Goal: Transaction & Acquisition: Obtain resource

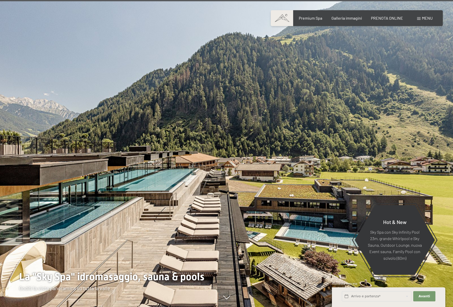
scroll to position [2499, 0]
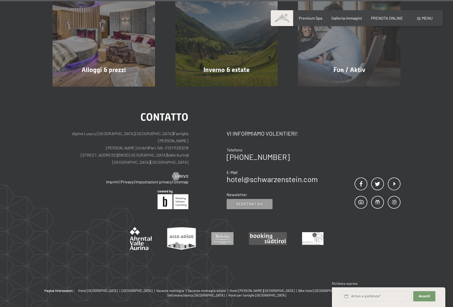
click at [429, 20] on span "Menu" at bounding box center [427, 18] width 11 height 5
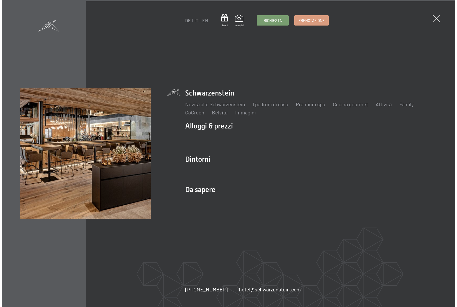
scroll to position [2511, 0]
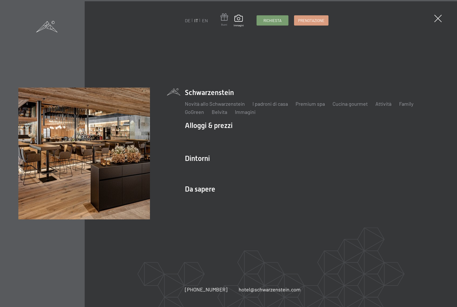
click at [228, 21] on span at bounding box center [224, 17] width 7 height 9
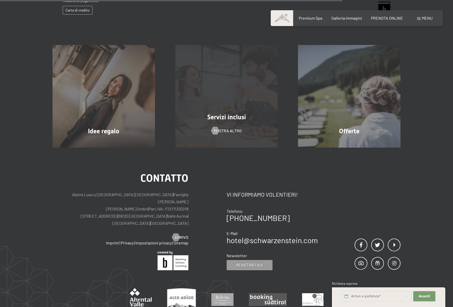
scroll to position [198, 0]
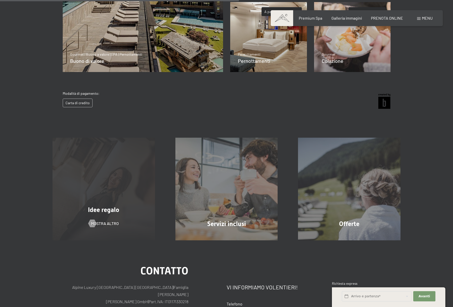
click at [124, 205] on div "Idee regalo mostra altro" at bounding box center [103, 188] width 123 height 103
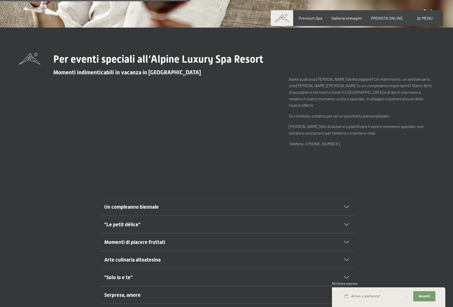
scroll to position [249, 0]
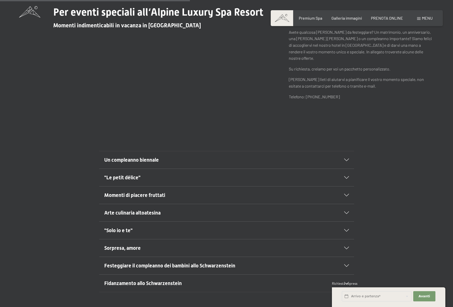
click at [265, 156] on h2 "Un compleanno biennale" at bounding box center [214, 159] width 220 height 7
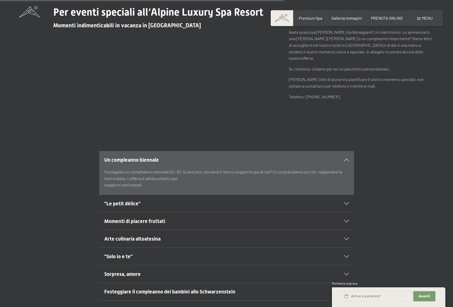
scroll to position [389, 0]
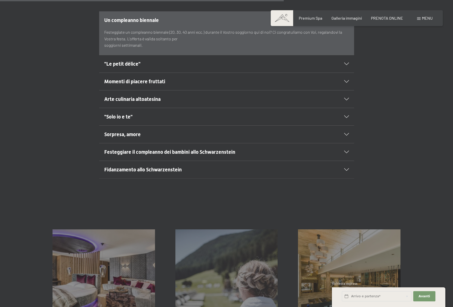
click at [269, 113] on h2 ""Solo io e te"" at bounding box center [214, 116] width 220 height 7
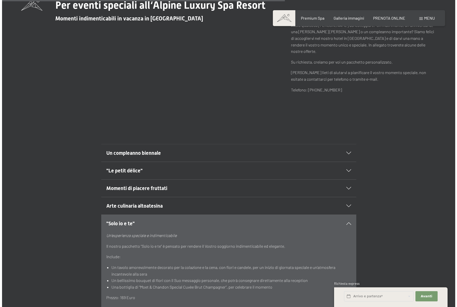
scroll to position [0, 0]
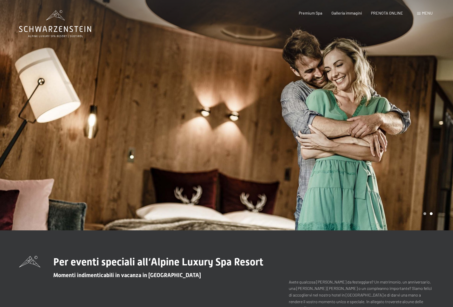
click at [426, 14] on span "Menu" at bounding box center [427, 12] width 11 height 5
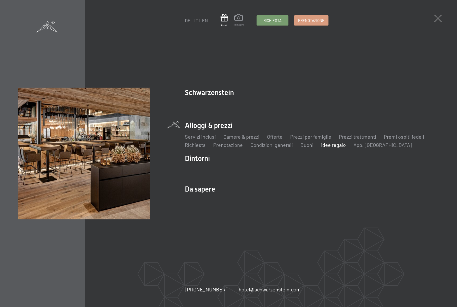
click at [238, 18] on span at bounding box center [239, 18] width 10 height 9
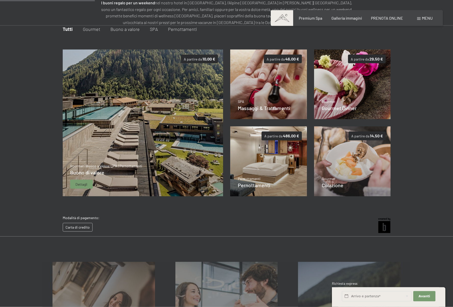
scroll to position [74, 0]
click at [128, 149] on img at bounding box center [142, 122] width 161 height 147
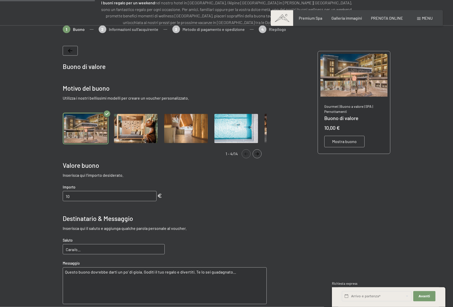
click at [82, 143] on img "Gallery" at bounding box center [86, 128] width 46 height 32
click at [347, 143] on span "Mostra buono" at bounding box center [344, 142] width 24 height 6
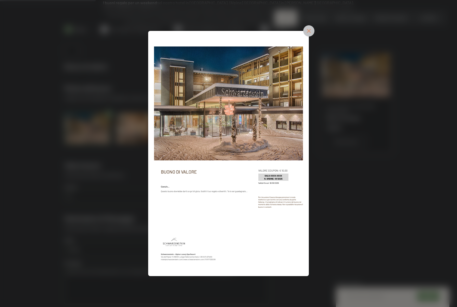
click at [315, 25] on icon at bounding box center [308, 30] width 11 height 11
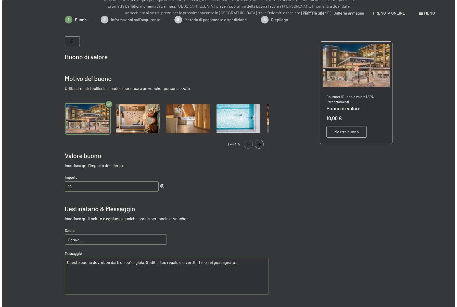
scroll to position [0, 0]
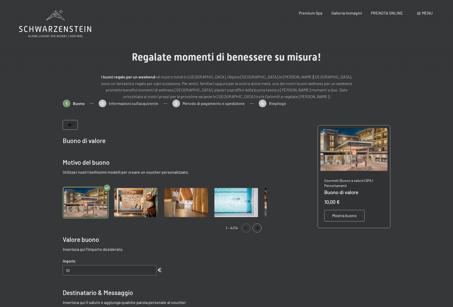
click at [147, 217] on img "Gallery" at bounding box center [136, 202] width 46 height 32
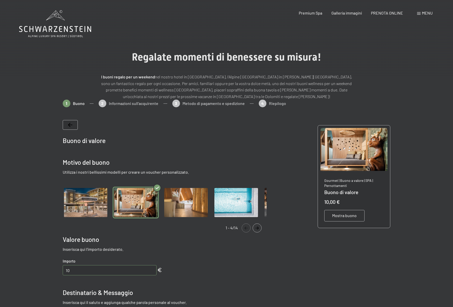
click at [188, 214] on img "Gallery" at bounding box center [186, 202] width 46 height 32
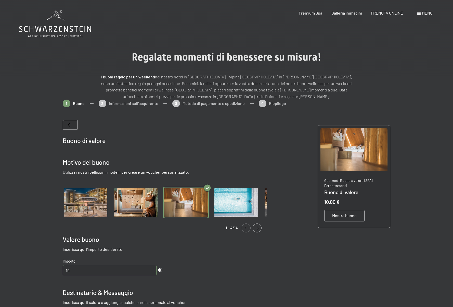
click at [230, 213] on img "Gallery" at bounding box center [236, 202] width 46 height 32
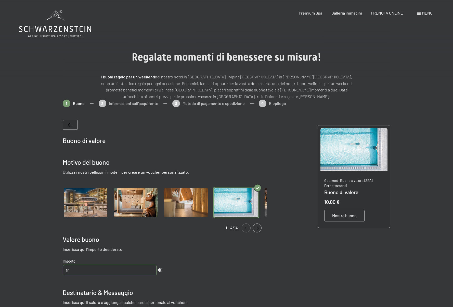
click at [256, 229] on icon "Navigate to next slide" at bounding box center [257, 227] width 3 height 3
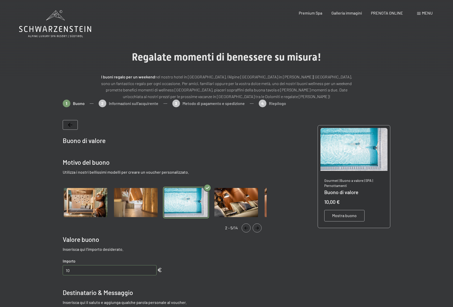
click at [256, 229] on icon "Navigate to next slide" at bounding box center [257, 227] width 3 height 3
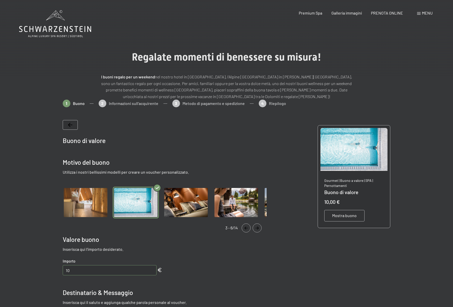
click at [256, 229] on icon "Navigate to next slide" at bounding box center [257, 227] width 3 height 3
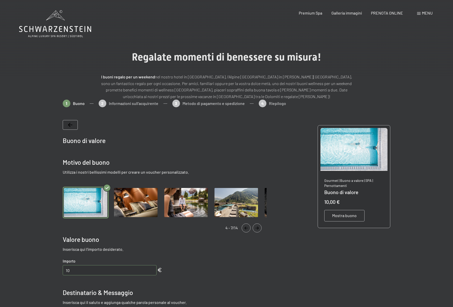
click at [256, 229] on icon "Navigate to next slide" at bounding box center [257, 227] width 3 height 3
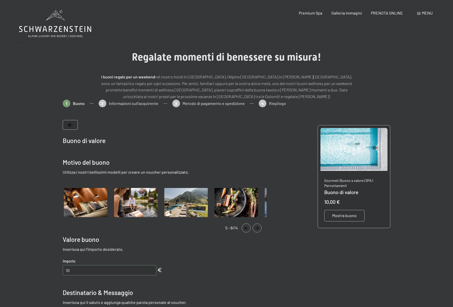
click at [256, 229] on icon "Navigate to next slide" at bounding box center [257, 227] width 3 height 3
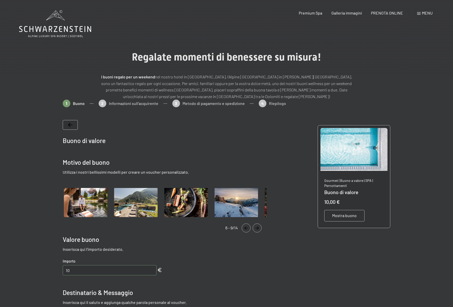
click at [147, 218] on img "Gallery" at bounding box center [136, 202] width 46 height 32
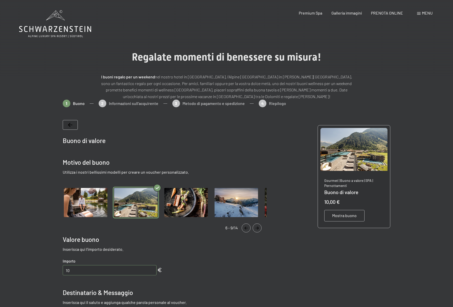
click at [256, 232] on button "Navigate to next slide" at bounding box center [257, 227] width 9 height 9
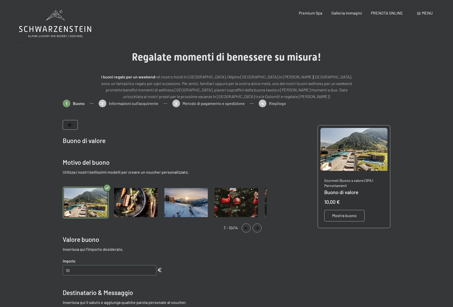
click at [255, 232] on button "Navigate to next slide" at bounding box center [257, 227] width 9 height 9
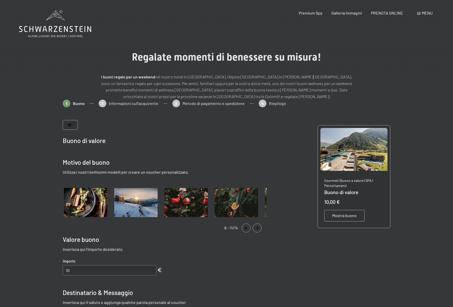
click at [255, 232] on button "Navigate to next slide" at bounding box center [257, 227] width 9 height 9
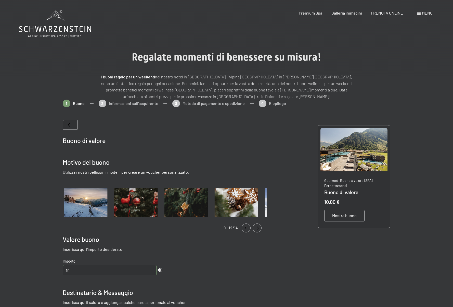
click at [255, 232] on button "Navigate to next slide" at bounding box center [257, 227] width 9 height 9
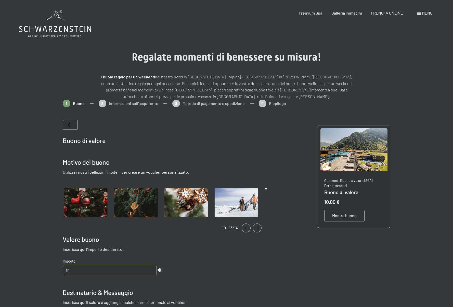
click at [255, 232] on button "Navigate to next slide" at bounding box center [257, 227] width 9 height 9
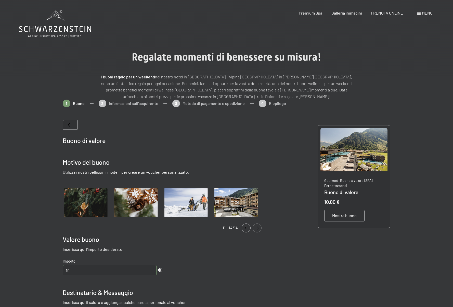
click at [255, 232] on button "Navigate to next slide" at bounding box center [257, 227] width 9 height 9
click at [242, 232] on button "Navigate to previous slide" at bounding box center [246, 227] width 9 height 9
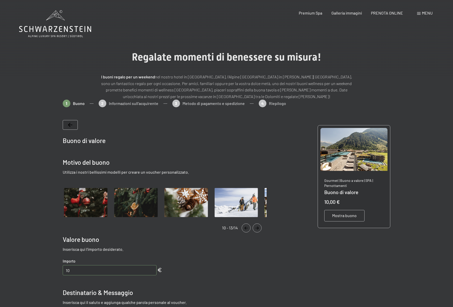
click at [242, 232] on button "Navigate to previous slide" at bounding box center [246, 227] width 9 height 9
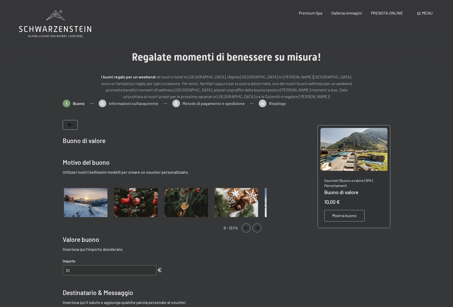
click at [242, 232] on button "Navigate to previous slide" at bounding box center [246, 227] width 9 height 9
click at [357, 218] on span "Mostra buono" at bounding box center [344, 215] width 24 height 6
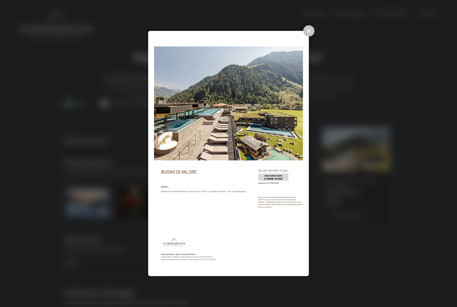
drag, startPoint x: 454, startPoint y: 133, endPoint x: 287, endPoint y: 88, distance: 172.3
